Goal: Entertainment & Leisure: Consume media (video, audio)

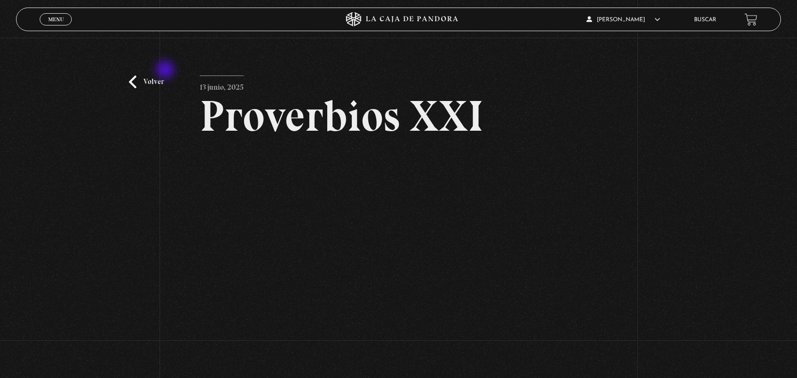
scroll to position [20, 0]
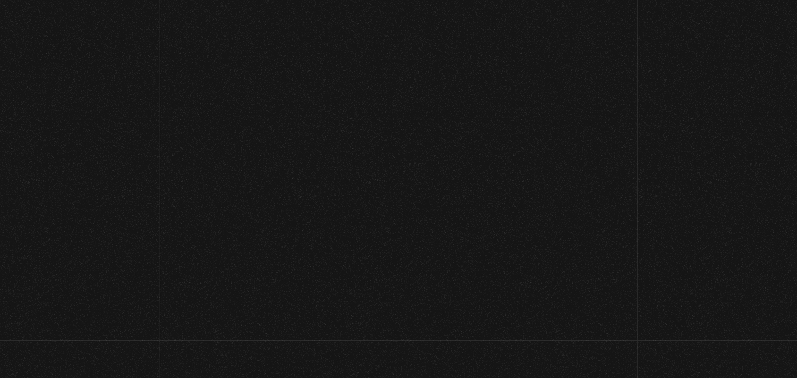
scroll to position [3305, 0]
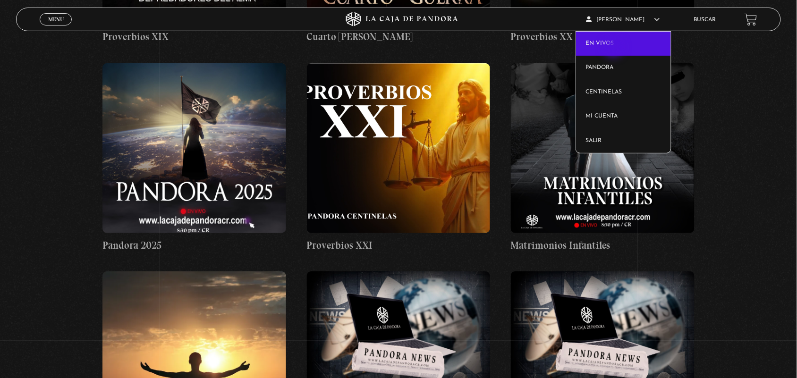
click at [615, 48] on link "En vivos" at bounding box center [623, 44] width 95 height 25
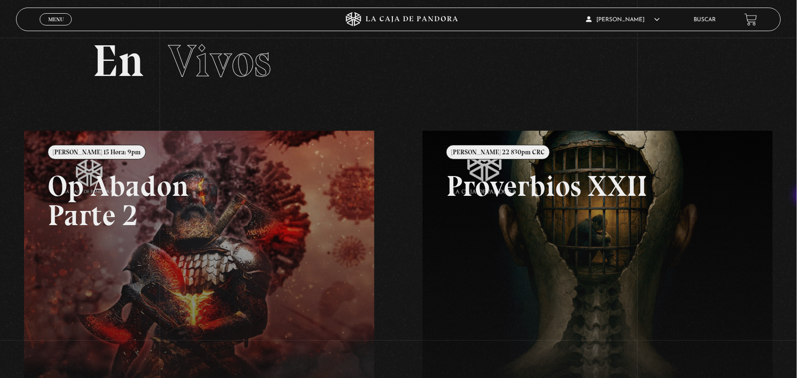
scroll to position [20, 0]
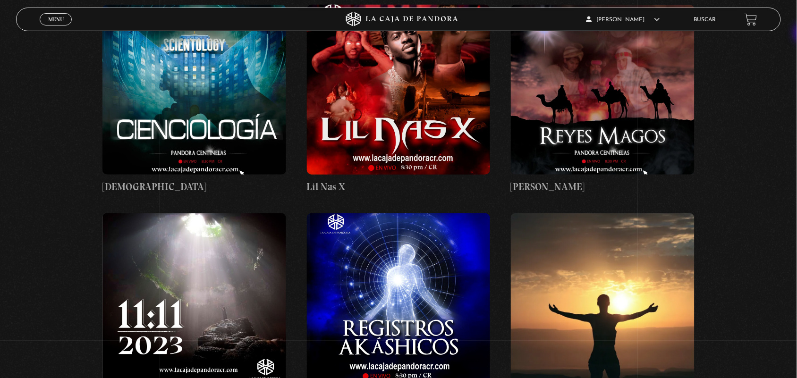
scroll to position [6250, 0]
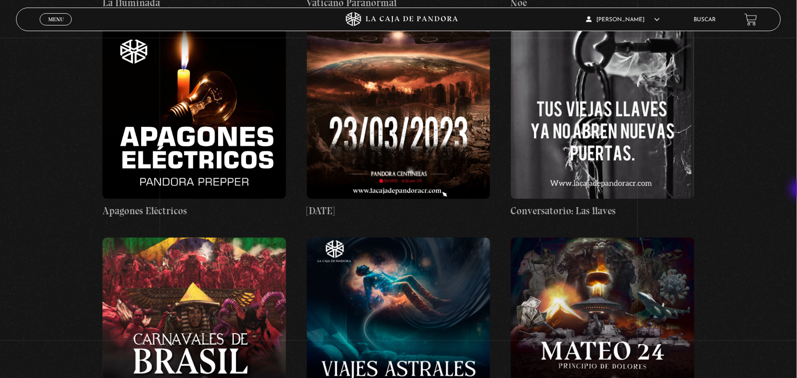
scroll to position [5919, 0]
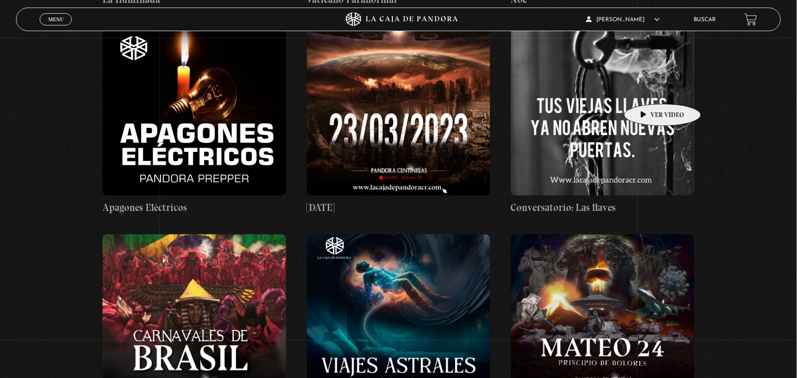
click at [648, 90] on figure at bounding box center [603, 110] width 184 height 170
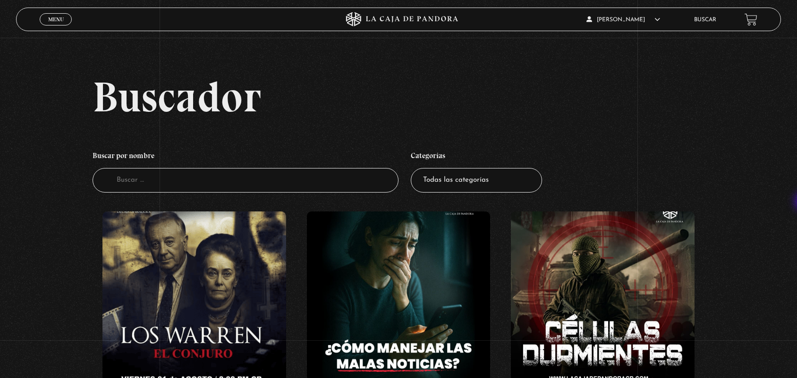
scroll to position [5919, 0]
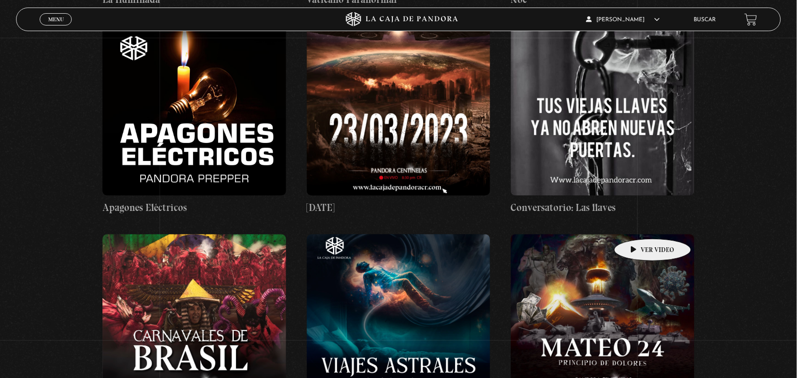
click at [638, 234] on figure at bounding box center [603, 319] width 184 height 170
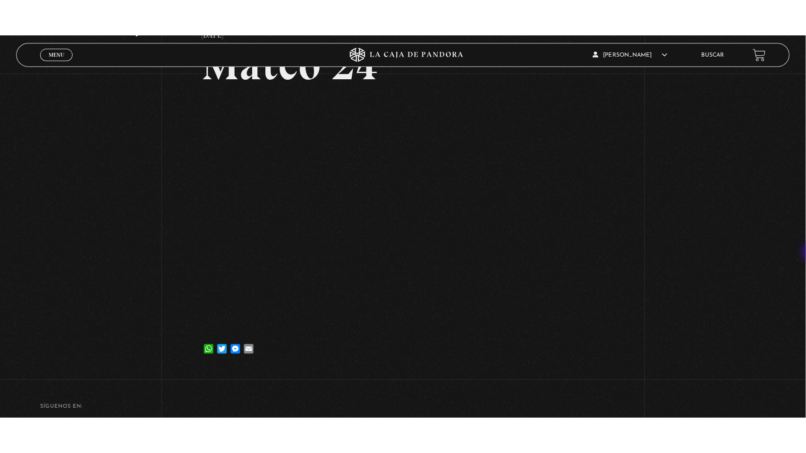
scroll to position [76, 0]
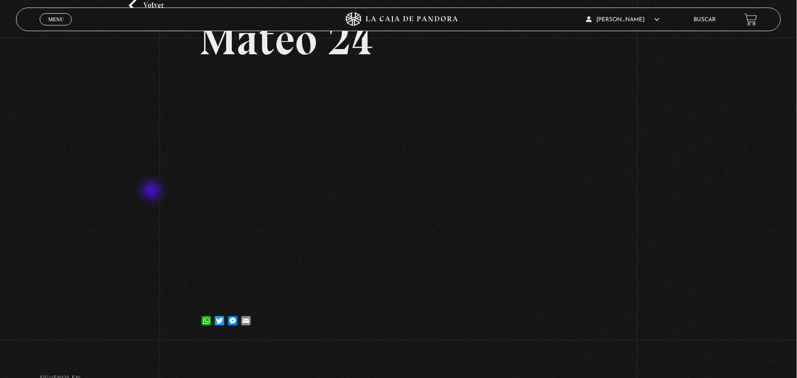
click at [153, 192] on div "Volver 21 febrero, 2023 Mateo 24 WhatsApp Twitter Messenger Email" at bounding box center [398, 152] width 797 height 382
click at [43, 143] on div "Volver 21 febrero, 2023 Mateo 24 WhatsApp Twitter Messenger Email" at bounding box center [398, 152] width 797 height 382
click at [675, 281] on div "Volver 21 febrero, 2023 Mateo 24 WhatsApp Twitter Messenger Email" at bounding box center [398, 152] width 797 height 382
click at [501, 326] on div "WhatsApp Twitter Messenger Email" at bounding box center [399, 316] width 398 height 19
click at [530, 313] on div "WhatsApp Twitter Messenger Email" at bounding box center [399, 316] width 398 height 19
